Goal: Transaction & Acquisition: Purchase product/service

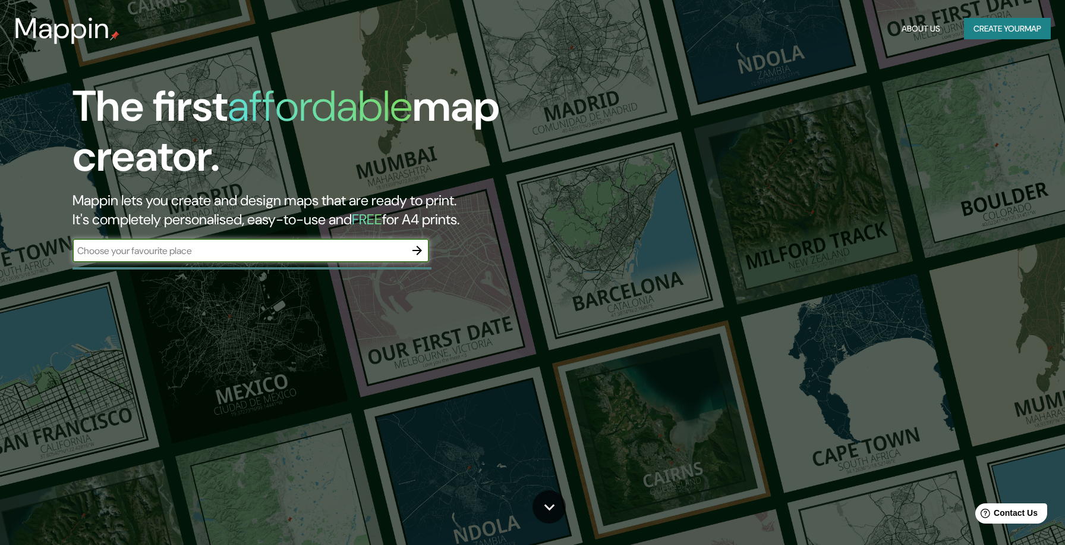
click at [183, 253] on input "text" at bounding box center [239, 251] width 333 height 14
click at [165, 250] on input "text" at bounding box center [239, 251] width 333 height 14
type input "[GEOGRAPHIC_DATA][PERSON_NAME], [MEDICAL_DATA]"
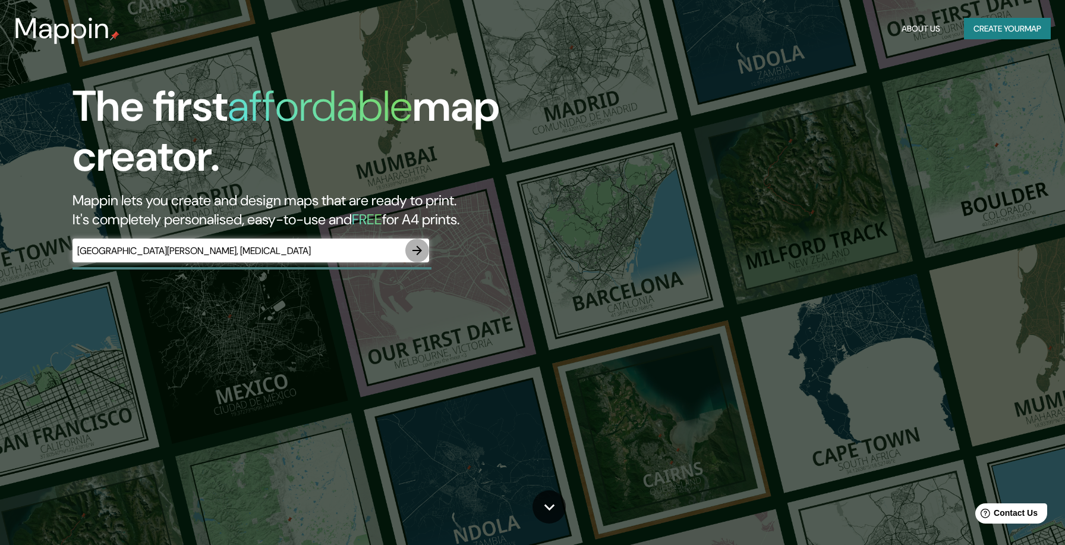
click at [419, 250] on icon "button" at bounding box center [418, 251] width 10 height 10
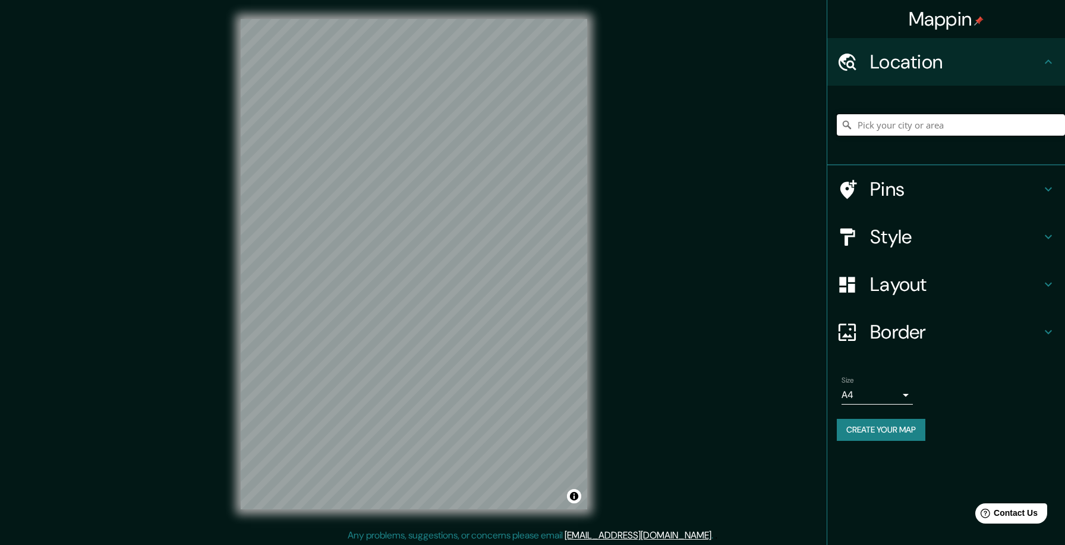
click at [959, 132] on input "Pick your city or area" at bounding box center [951, 124] width 228 height 21
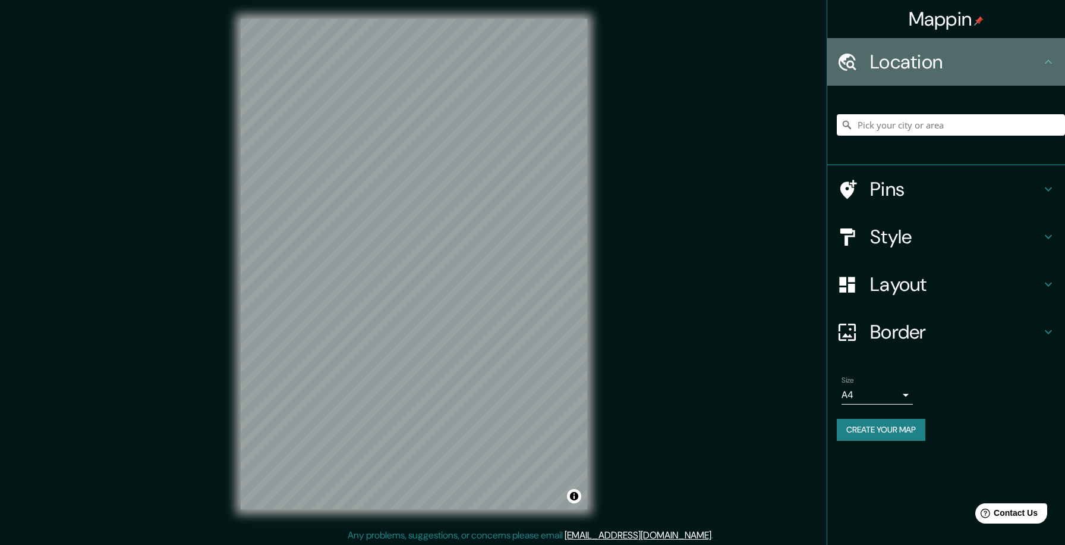
click at [993, 65] on h4 "Location" at bounding box center [955, 62] width 171 height 24
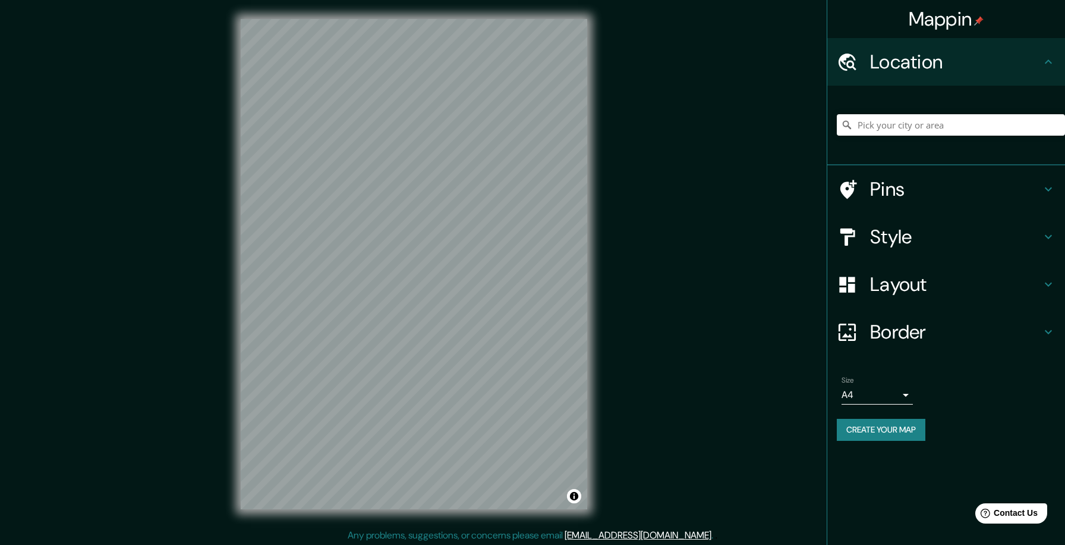
click at [1050, 63] on icon at bounding box center [1049, 62] width 14 height 14
click at [943, 125] on input "Pick your city or area" at bounding box center [951, 124] width 228 height 21
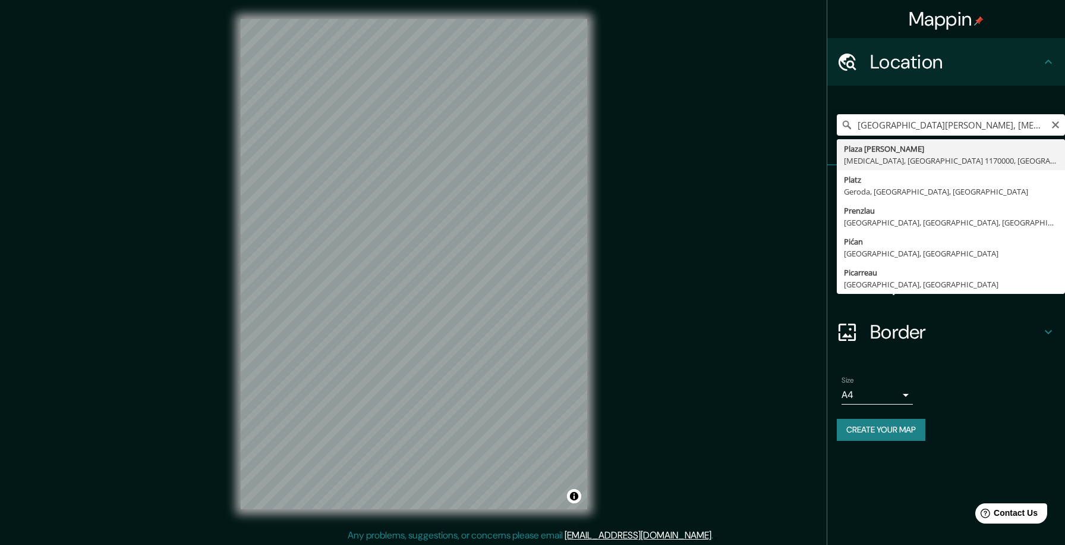
type input "[GEOGRAPHIC_DATA], [GEOGRAPHIC_DATA], [GEOGRAPHIC_DATA] 1170000, [GEOGRAPHIC_DA…"
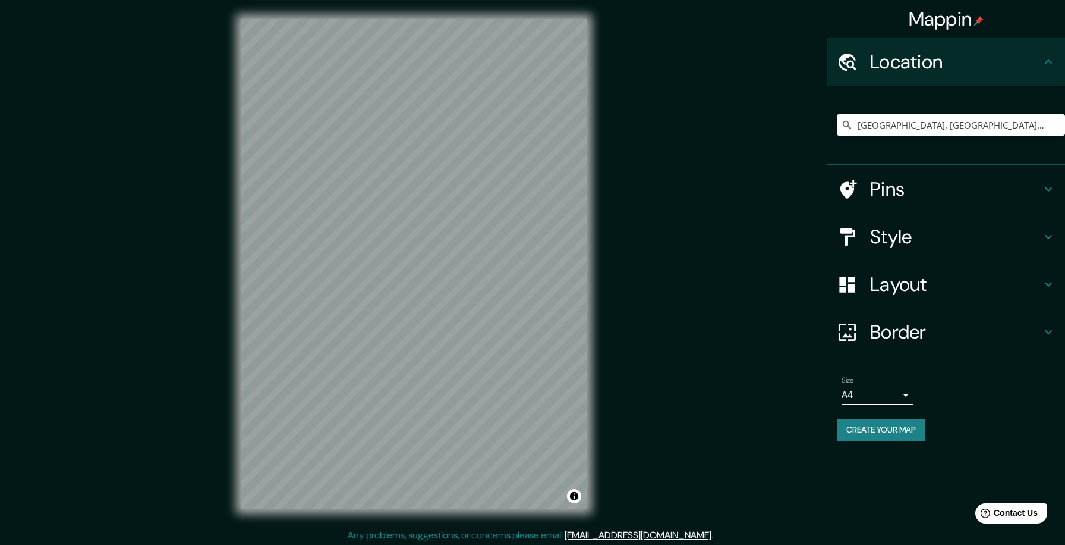
click at [917, 190] on h4 "Pins" at bounding box center [955, 189] width 171 height 24
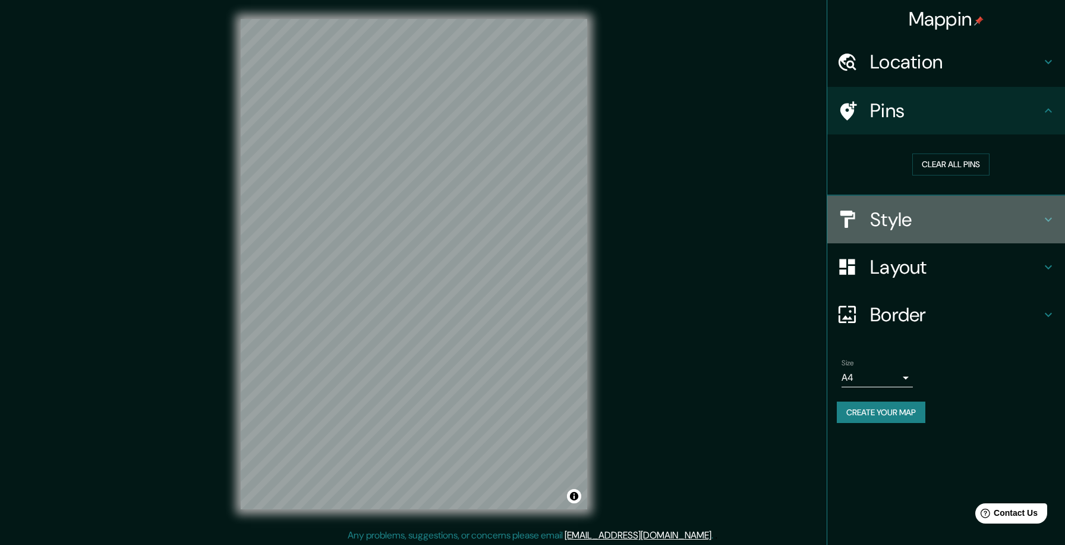
click at [917, 215] on h4 "Style" at bounding box center [955, 219] width 171 height 24
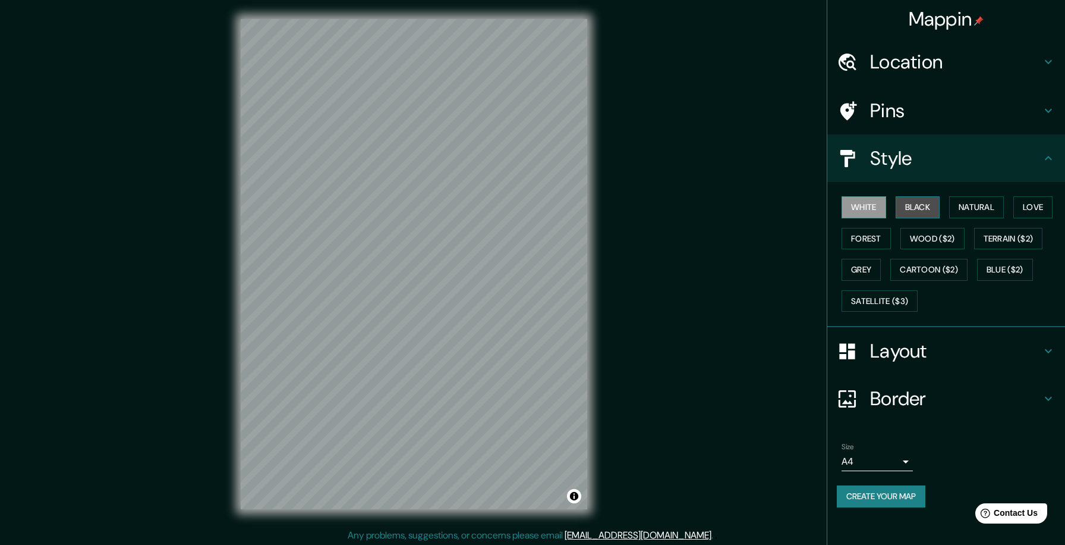
click at [918, 214] on button "Black" at bounding box center [918, 207] width 45 height 22
click at [975, 203] on button "Natural" at bounding box center [976, 207] width 55 height 22
click at [1031, 200] on button "Love" at bounding box center [1033, 207] width 39 height 22
click at [879, 235] on button "Forest" at bounding box center [866, 239] width 49 height 22
click at [939, 239] on button "Wood ($2)" at bounding box center [933, 239] width 64 height 22
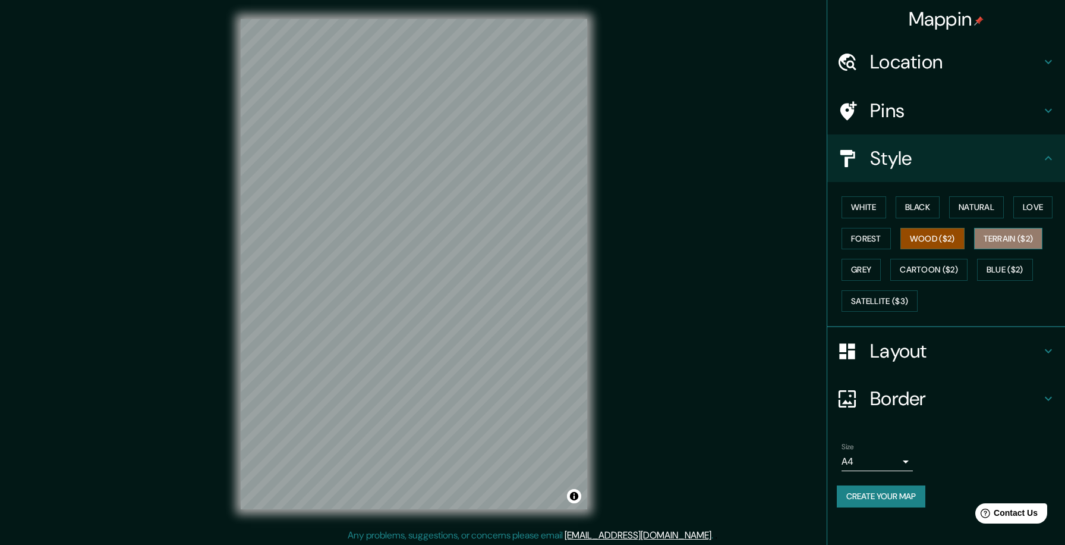
click at [1009, 243] on button "Terrain ($2)" at bounding box center [1008, 239] width 69 height 22
click at [870, 271] on button "Grey" at bounding box center [861, 270] width 39 height 22
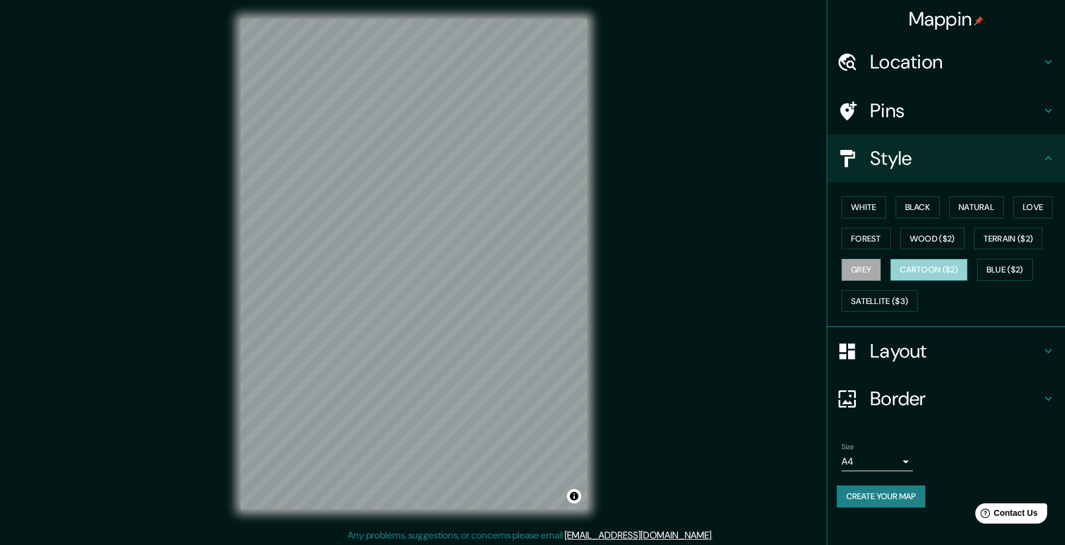
click at [921, 269] on button "Cartoon ($2)" at bounding box center [929, 270] width 77 height 22
click at [1015, 272] on button "Blue ($2)" at bounding box center [1005, 270] width 56 height 22
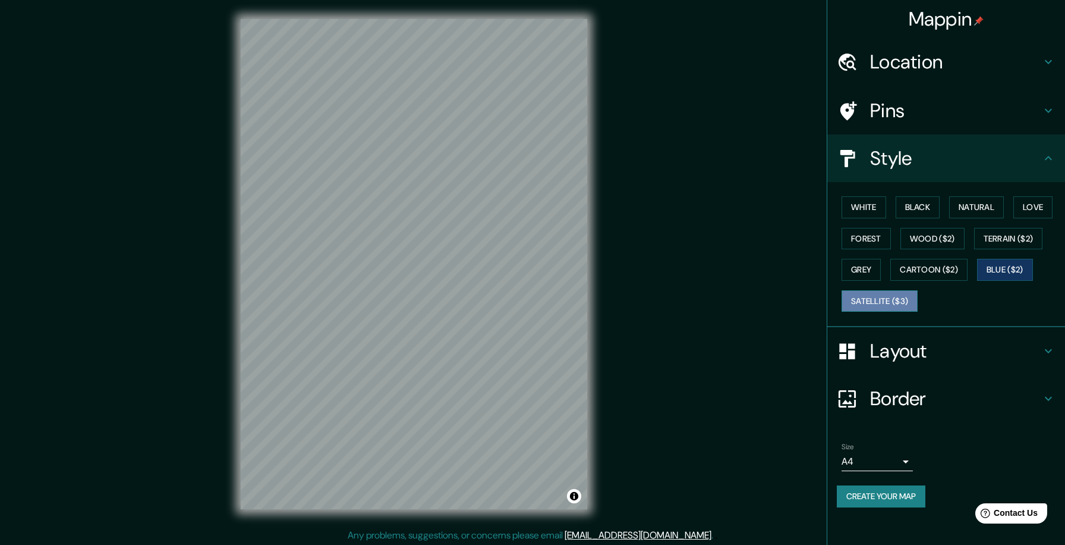
click at [876, 300] on button "Satellite ($3)" at bounding box center [880, 301] width 76 height 22
click at [980, 212] on button "Natural" at bounding box center [976, 207] width 55 height 22
click at [890, 297] on button "Satellite ($3)" at bounding box center [880, 301] width 76 height 22
click at [902, 350] on h4 "Layout" at bounding box center [955, 351] width 171 height 24
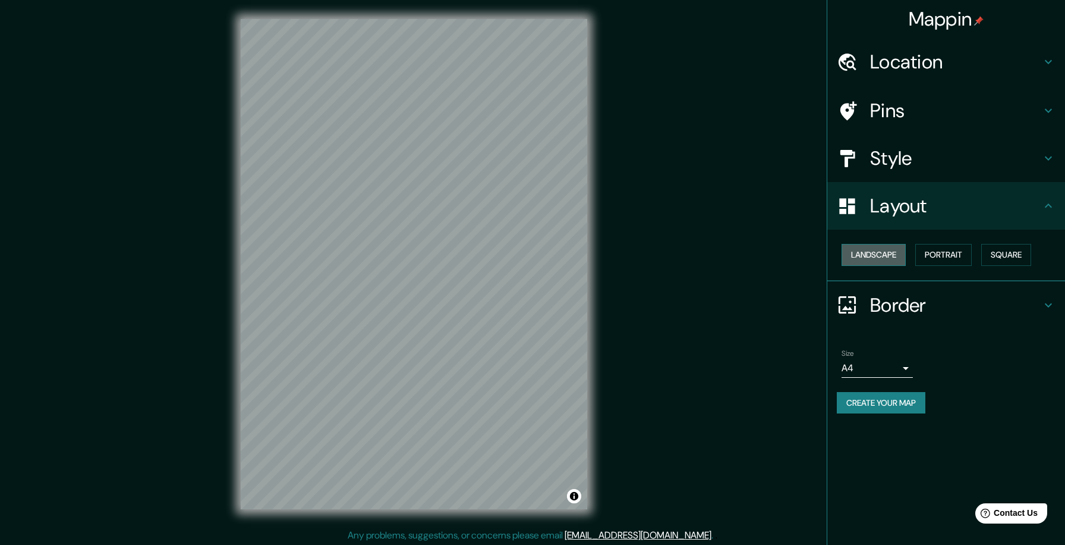
click at [882, 257] on button "Landscape" at bounding box center [874, 255] width 64 height 22
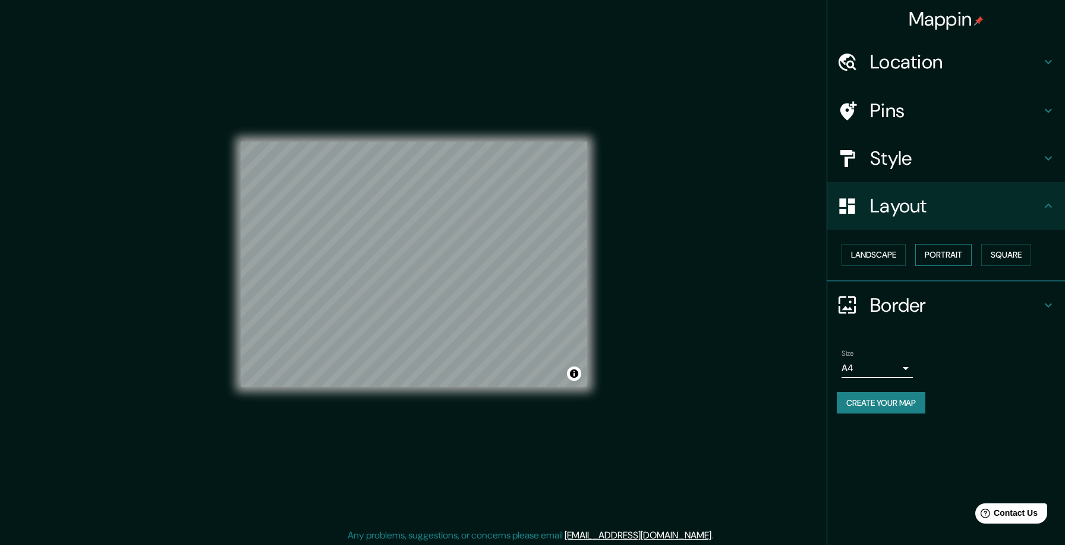
click at [941, 256] on button "Portrait" at bounding box center [944, 255] width 56 height 22
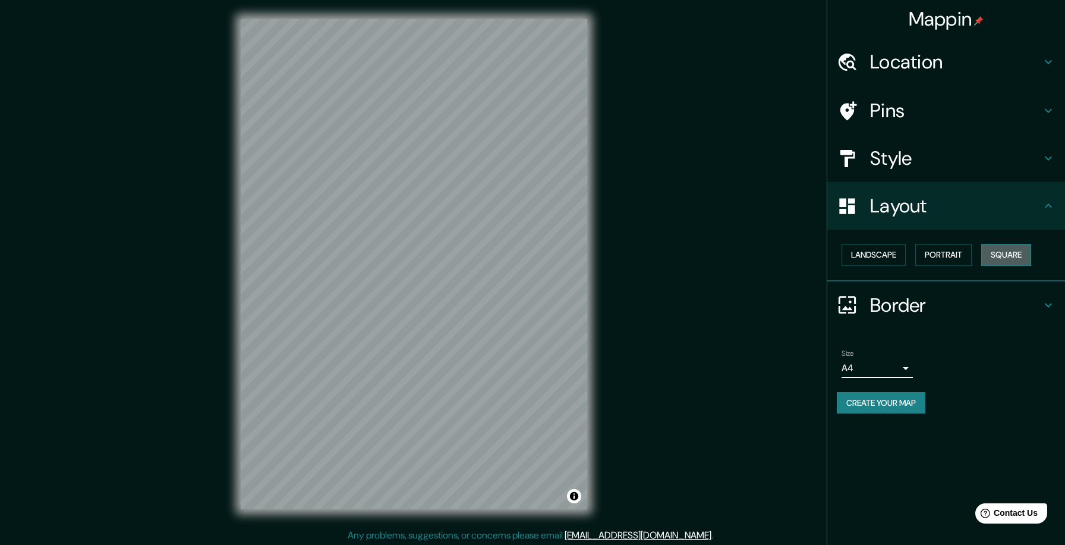
click at [1015, 253] on button "Square" at bounding box center [1006, 255] width 50 height 22
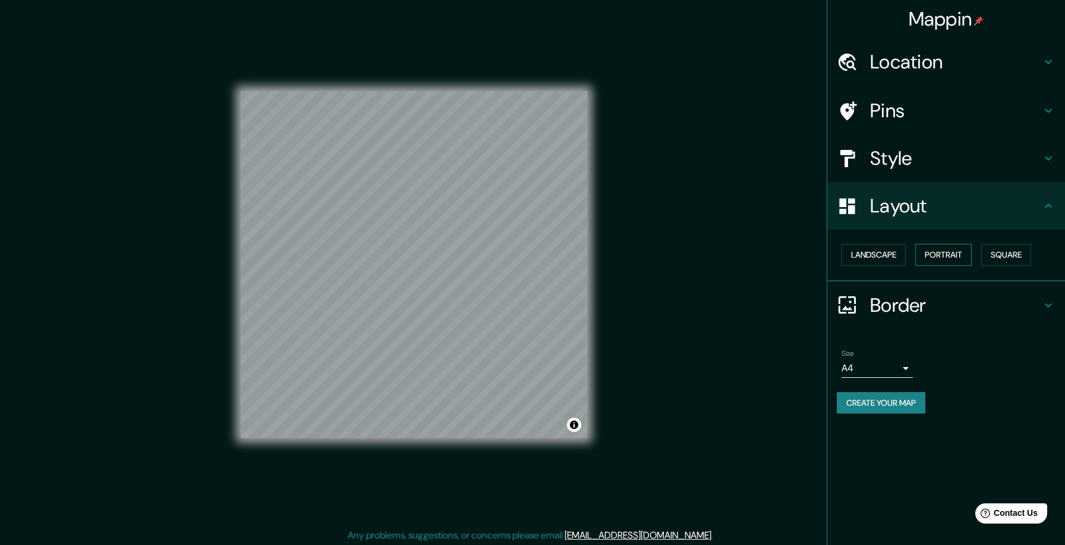
click at [945, 254] on button "Portrait" at bounding box center [944, 255] width 56 height 22
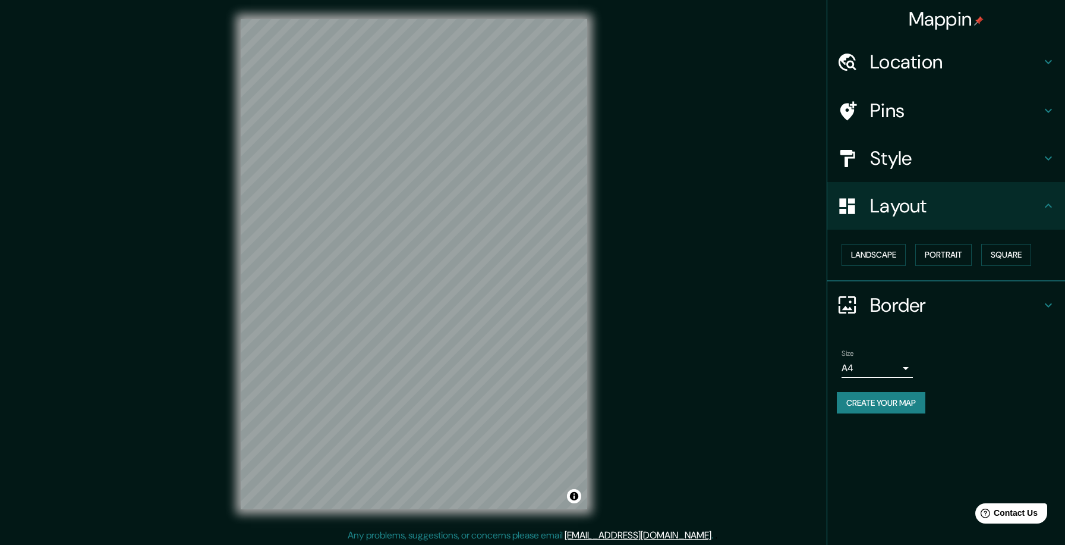
click at [915, 308] on h4 "Border" at bounding box center [955, 305] width 171 height 24
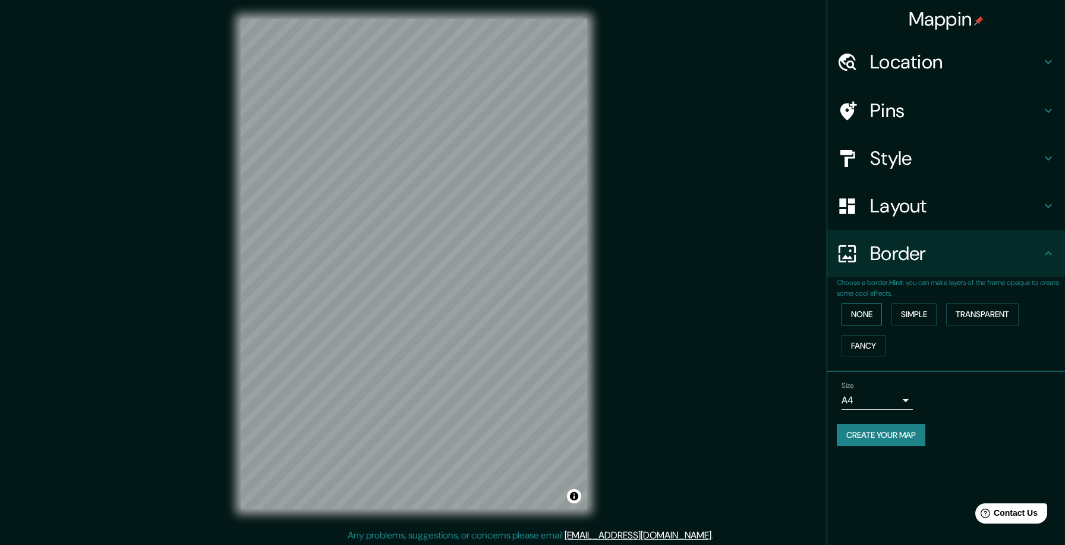
click at [871, 313] on button "None" at bounding box center [862, 314] width 40 height 22
click at [923, 314] on button "Simple" at bounding box center [914, 314] width 45 height 22
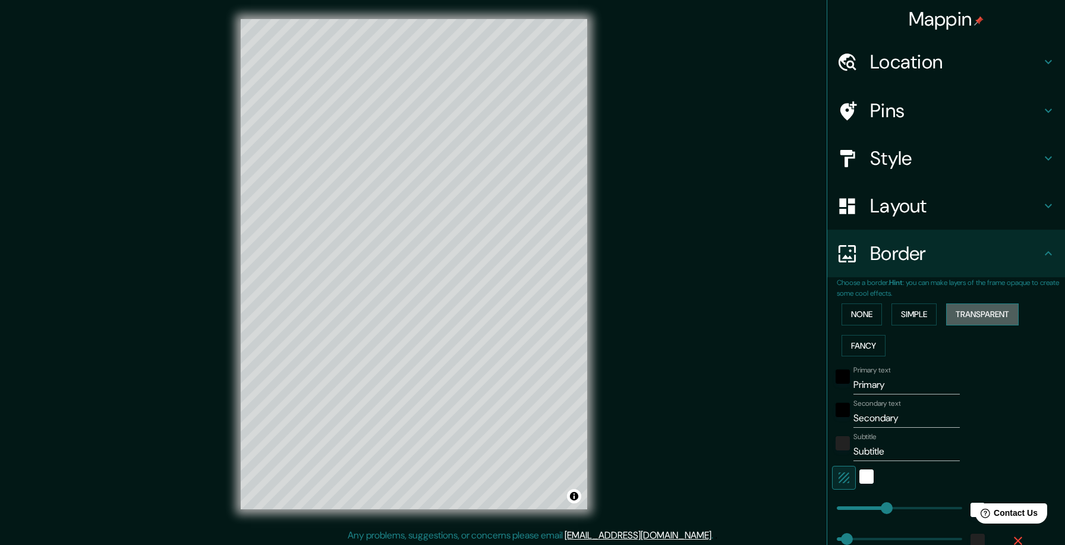
click at [982, 314] on button "Transparent" at bounding box center [982, 314] width 73 height 22
click at [864, 344] on button "Fancy" at bounding box center [864, 346] width 44 height 22
click at [869, 316] on button "None" at bounding box center [862, 314] width 40 height 22
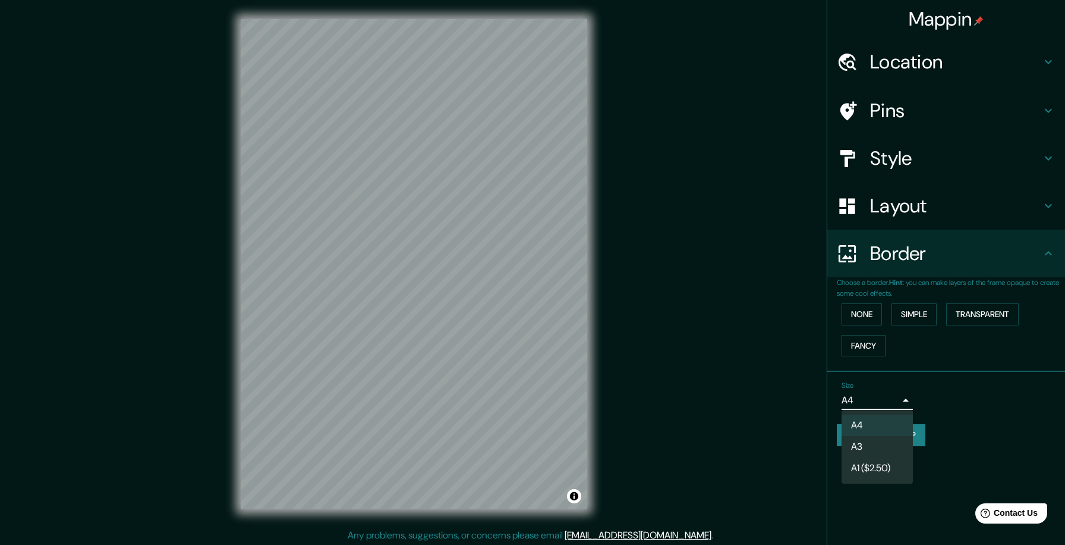
click at [904, 397] on body "Mappin Location [GEOGRAPHIC_DATA], [GEOGRAPHIC_DATA], [GEOGRAPHIC_DATA] 1170000…" at bounding box center [532, 272] width 1065 height 545
click at [873, 446] on li "A3" at bounding box center [877, 446] width 71 height 21
type input "a4"
click at [884, 109] on h4 "Pins" at bounding box center [955, 111] width 171 height 24
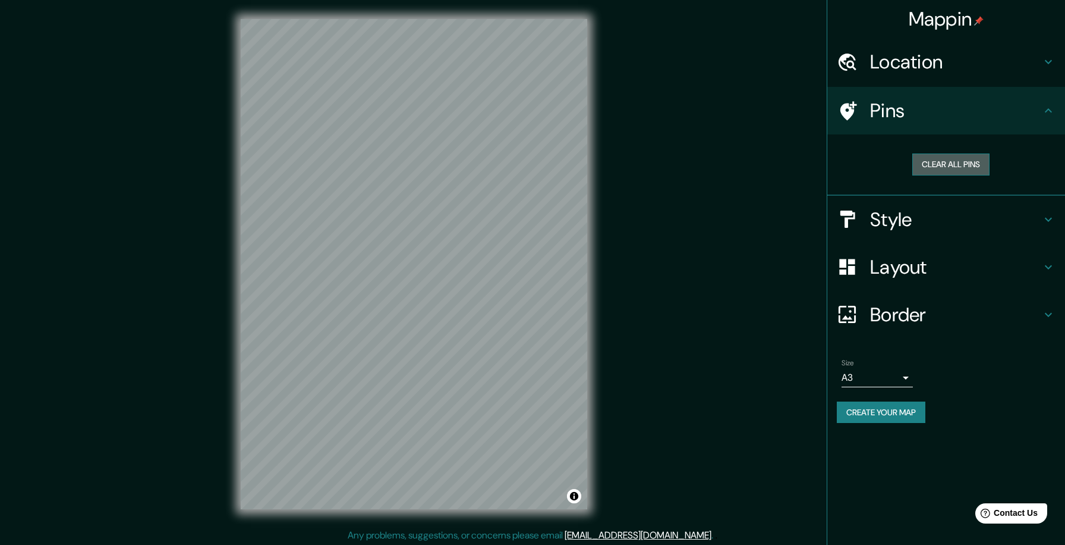
click at [937, 163] on button "Clear all pins" at bounding box center [951, 164] width 77 height 22
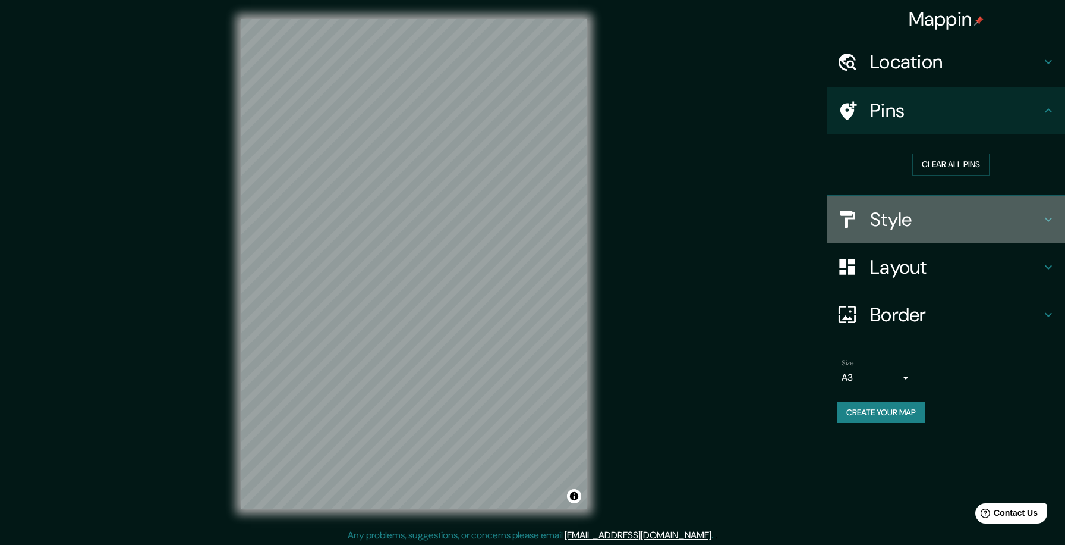
click at [873, 215] on h4 "Style" at bounding box center [955, 219] width 171 height 24
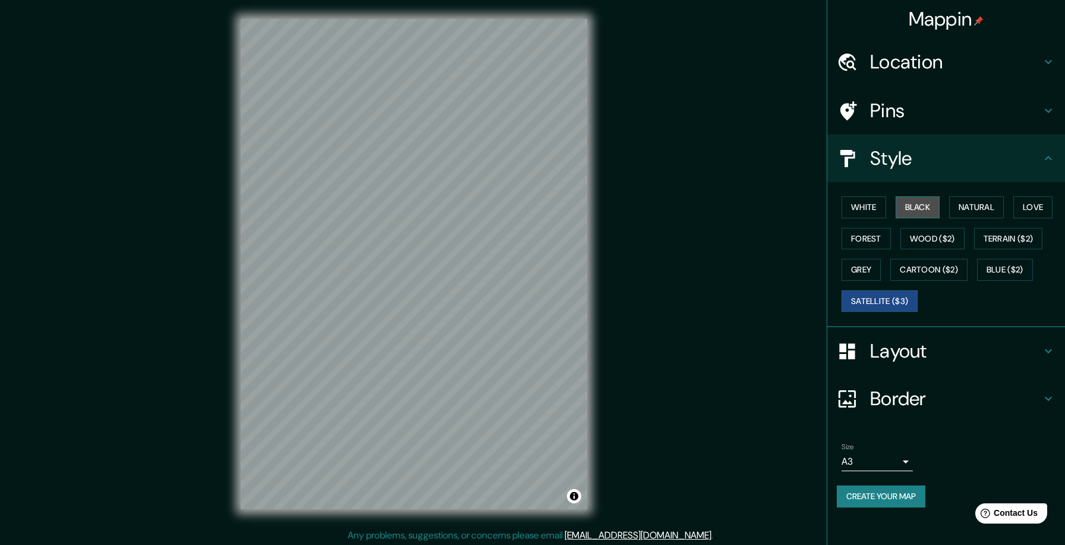
click at [915, 209] on button "Black" at bounding box center [918, 207] width 45 height 22
click at [973, 206] on button "Natural" at bounding box center [976, 207] width 55 height 22
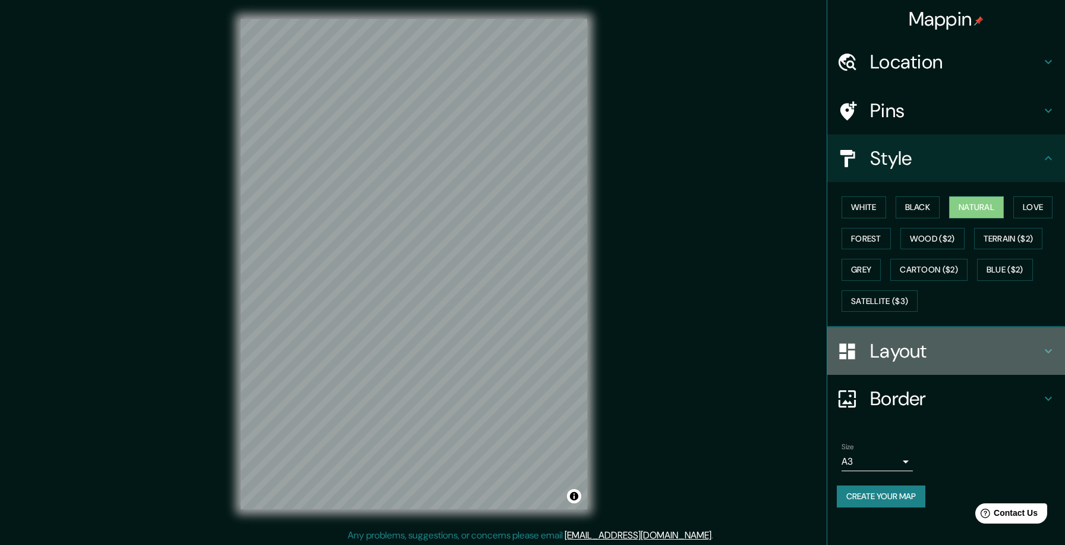
click at [917, 349] on h4 "Layout" at bounding box center [955, 351] width 171 height 24
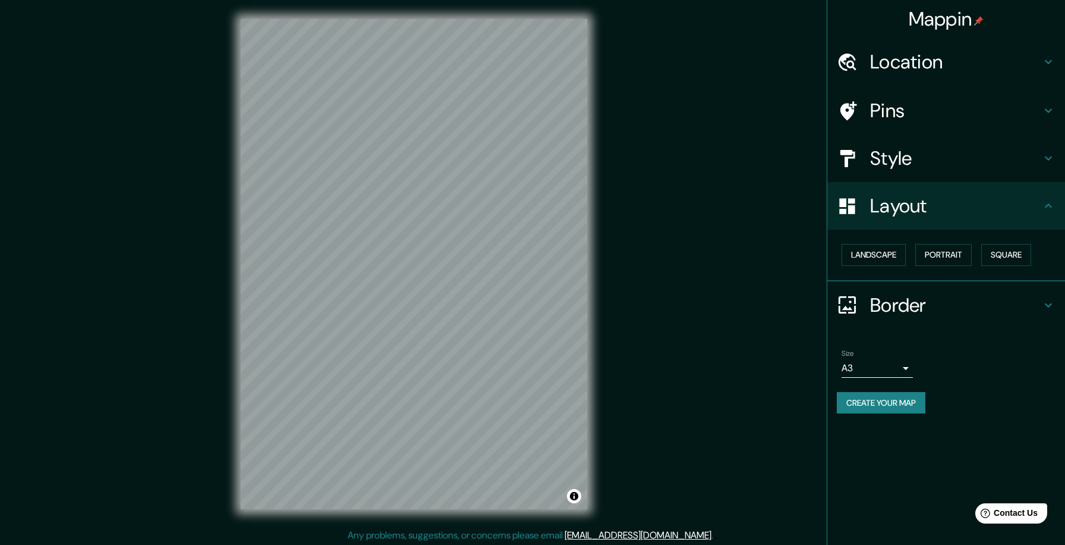
click at [907, 206] on h4 "Layout" at bounding box center [955, 206] width 171 height 24
click at [917, 155] on h4 "Style" at bounding box center [955, 158] width 171 height 24
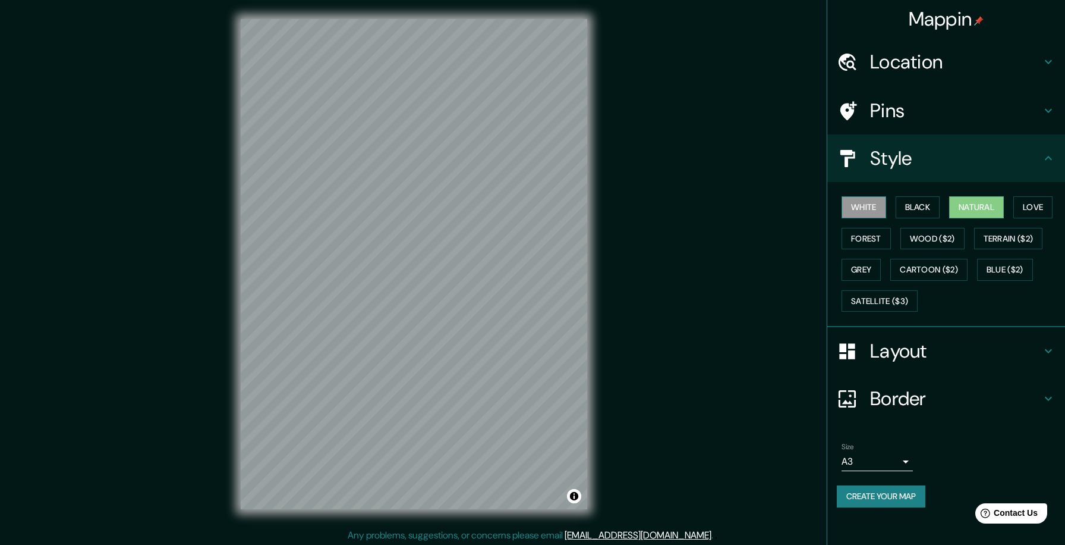
click at [872, 209] on button "White" at bounding box center [864, 207] width 45 height 22
click at [918, 209] on button "Black" at bounding box center [918, 207] width 45 height 22
click at [981, 208] on button "Natural" at bounding box center [976, 207] width 55 height 22
click at [911, 210] on button "Black" at bounding box center [918, 207] width 45 height 22
click at [959, 208] on button "Natural" at bounding box center [976, 207] width 55 height 22
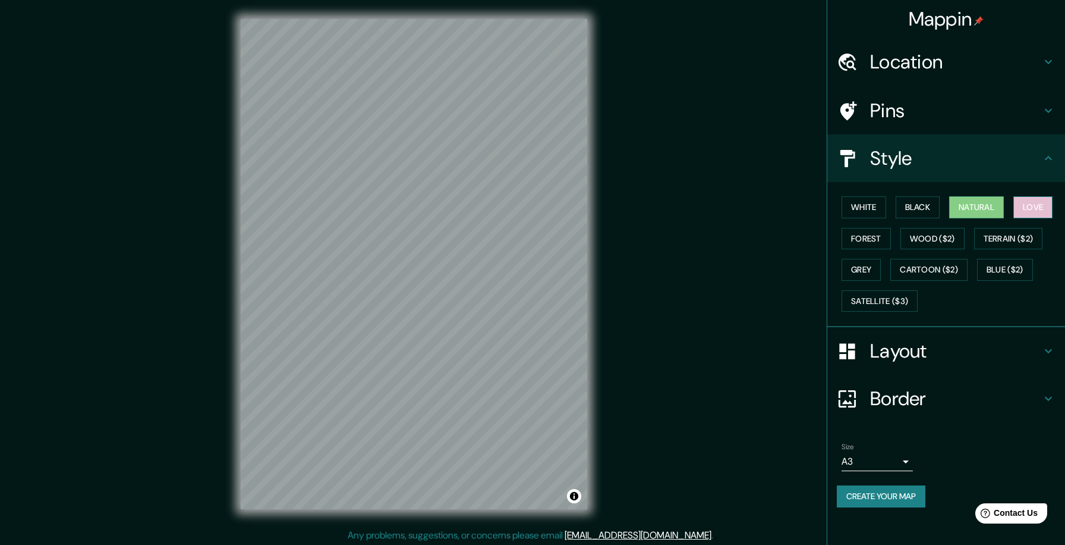
click at [1037, 209] on button "Love" at bounding box center [1033, 207] width 39 height 22
click at [869, 235] on button "Forest" at bounding box center [866, 239] width 49 height 22
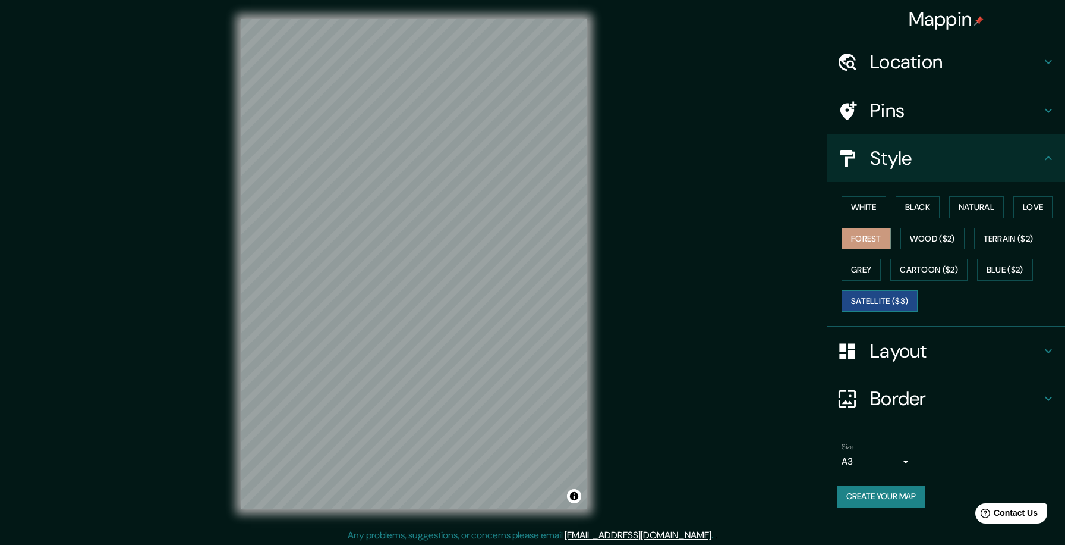
click at [885, 304] on button "Satellite ($3)" at bounding box center [880, 301] width 76 height 22
click at [870, 205] on button "White" at bounding box center [864, 207] width 45 height 22
click at [919, 205] on button "Black" at bounding box center [918, 207] width 45 height 22
